Goal: Navigation & Orientation: Find specific page/section

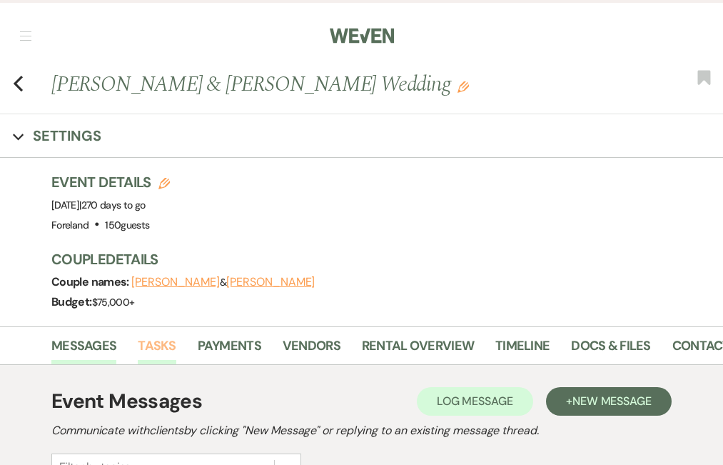
click at [155, 342] on link "Tasks" at bounding box center [157, 349] width 38 height 29
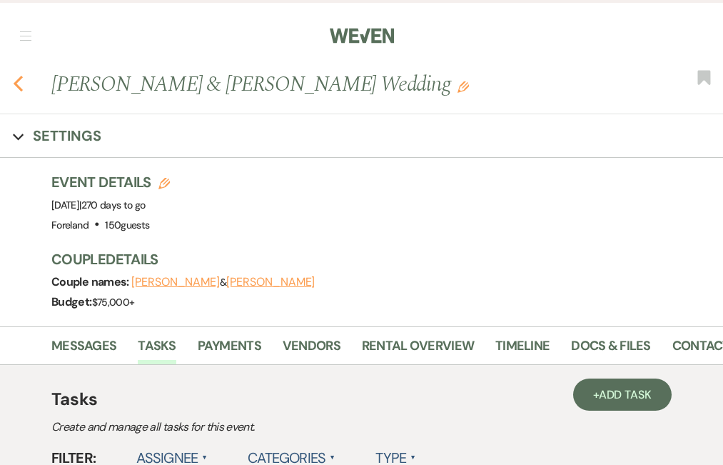
click at [19, 80] on use "button" at bounding box center [18, 84] width 9 height 16
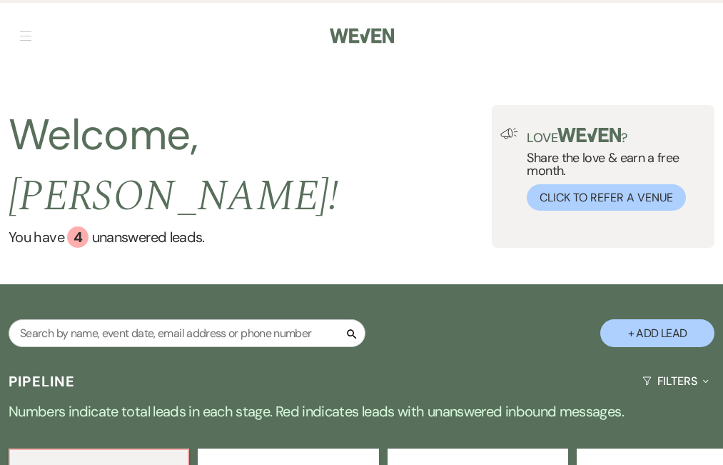
scroll to position [1, 0]
